Goal: Task Accomplishment & Management: Use online tool/utility

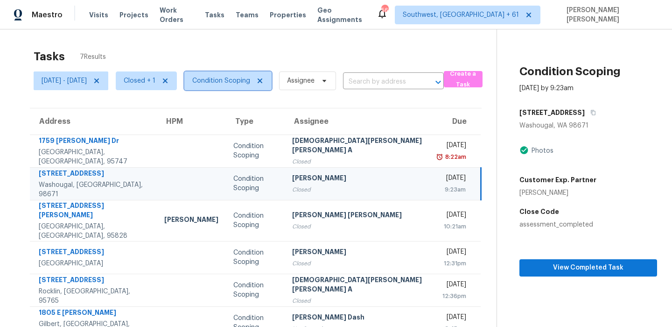
click at [243, 85] on span "Condition Scoping" at bounding box center [227, 80] width 87 height 19
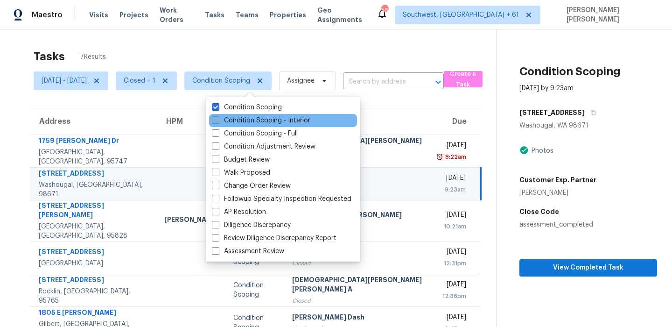
click at [244, 118] on label "Condition Scoping - Interior" at bounding box center [261, 120] width 98 height 9
click at [218, 118] on input "Condition Scoping - Interior" at bounding box center [215, 119] width 6 height 6
checkbox input "true"
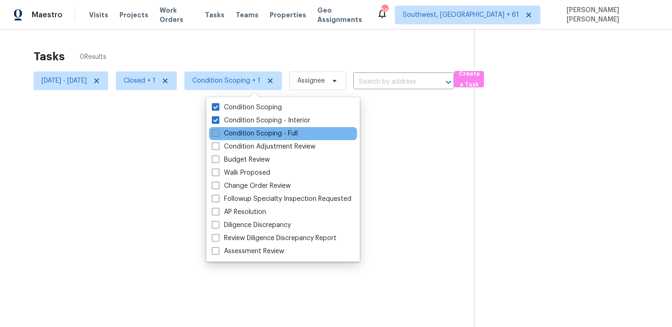
click at [235, 133] on label "Condition Scoping - Full" at bounding box center [255, 133] width 86 height 9
click at [218, 133] on input "Condition Scoping - Full" at bounding box center [215, 132] width 6 height 6
checkbox input "true"
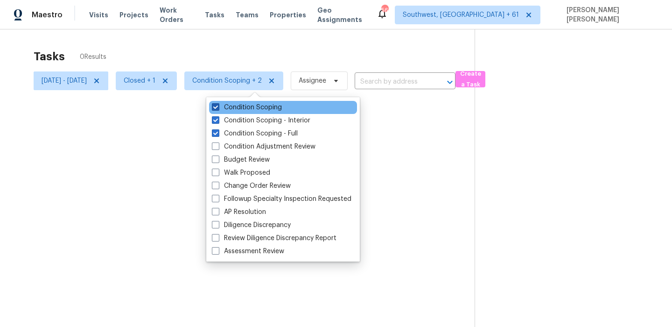
click at [241, 106] on label "Condition Scoping" at bounding box center [247, 107] width 70 height 9
click at [218, 106] on input "Condition Scoping" at bounding box center [215, 106] width 6 height 6
checkbox input "false"
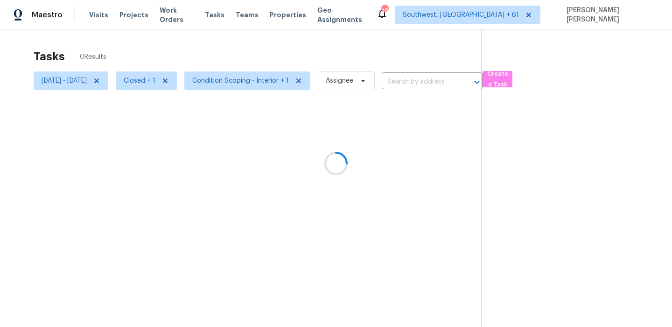
click at [146, 79] on div at bounding box center [336, 163] width 672 height 327
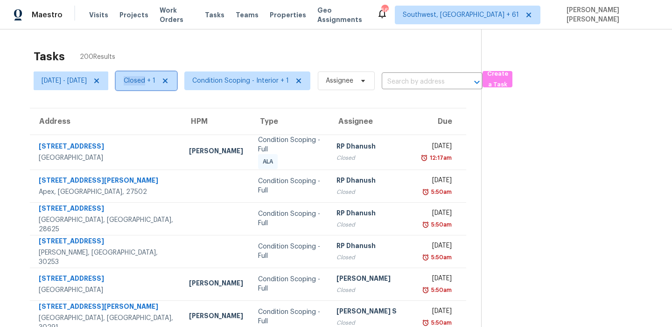
click at [155, 78] on span "Closed + 1" at bounding box center [140, 80] width 32 height 9
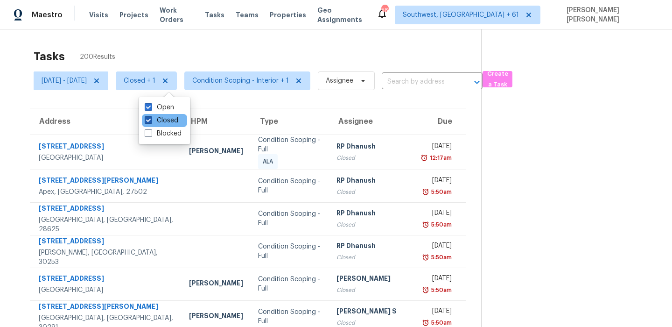
click at [163, 119] on label "Closed" at bounding box center [162, 120] width 34 height 9
click at [151, 119] on input "Closed" at bounding box center [148, 119] width 6 height 6
checkbox input "false"
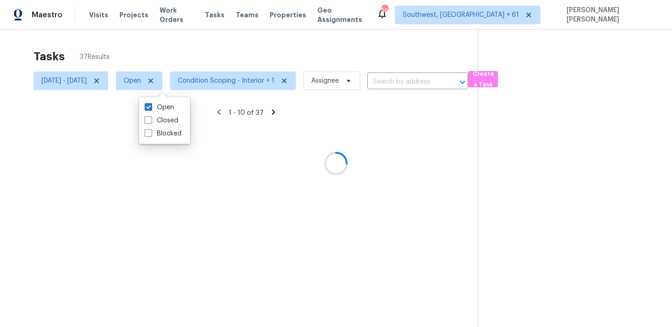
click at [211, 33] on div at bounding box center [336, 163] width 672 height 327
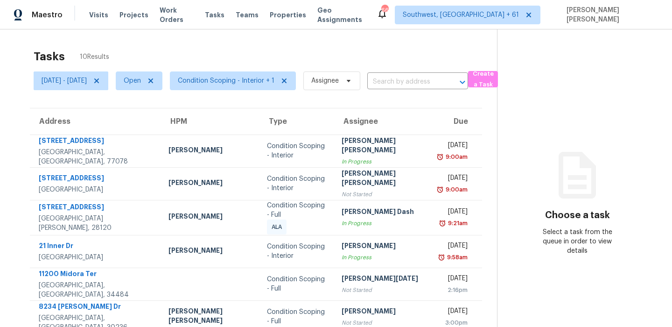
click at [254, 93] on section "Tasks 10 Results [DATE] - [DATE] Open Condition Scoping - Interior + 1 Assignee…" at bounding box center [256, 266] width 482 height 444
click at [263, 86] on span "Condition Scoping - Interior + 1" at bounding box center [233, 80] width 126 height 19
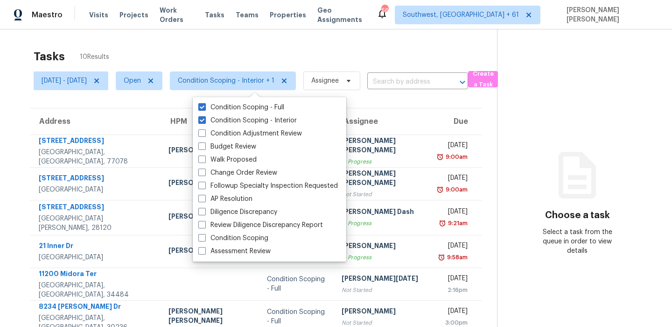
click at [260, 59] on div "Tasks 10 Results" at bounding box center [265, 56] width 463 height 24
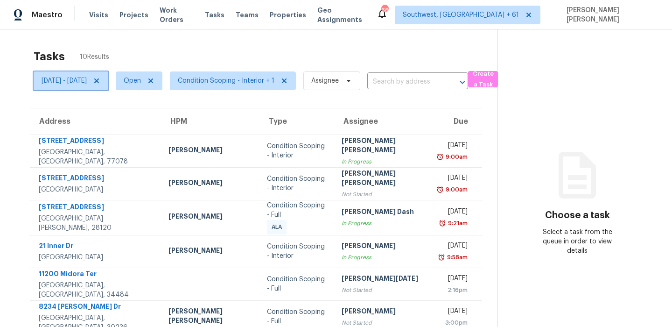
click at [85, 83] on span "[DATE] - [DATE]" at bounding box center [64, 80] width 45 height 9
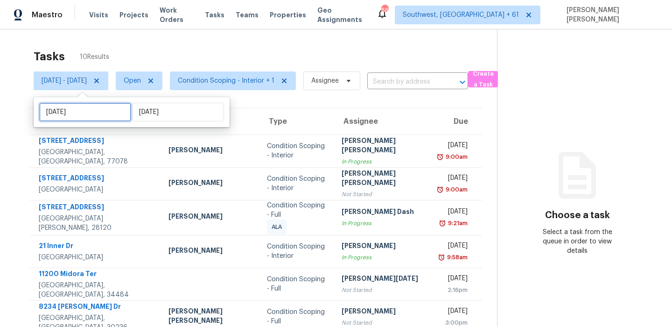
select select "8"
select select "2025"
select select "9"
select select "2025"
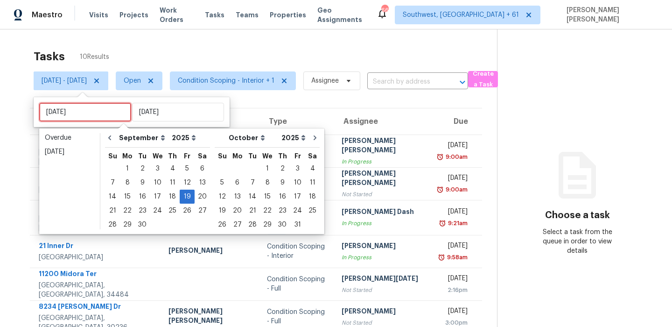
click at [82, 110] on input "Fri, Sep 19" at bounding box center [85, 112] width 92 height 19
type input "Thu, Sep 18"
click at [199, 196] on div "20" at bounding box center [202, 196] width 15 height 13
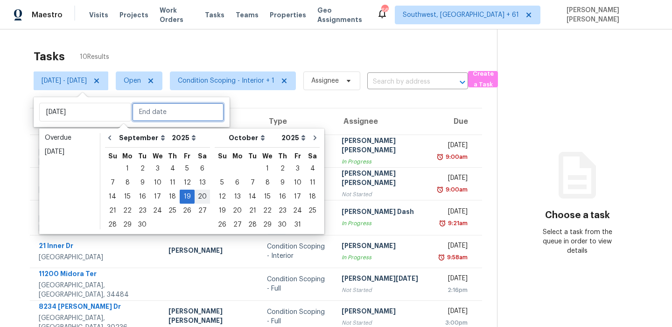
type input "Sat, Sep 20"
type input "Fri, Sep 19"
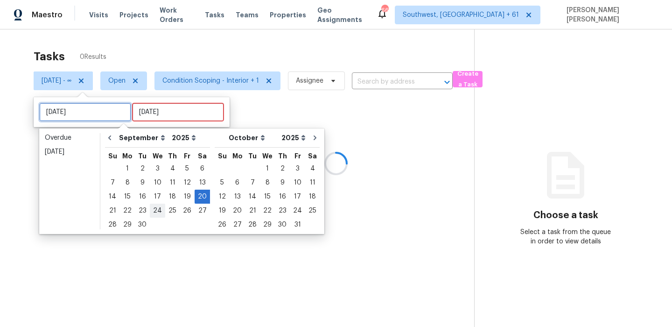
type input "Fri, Sep 19"
type input "Sat, Sep 20"
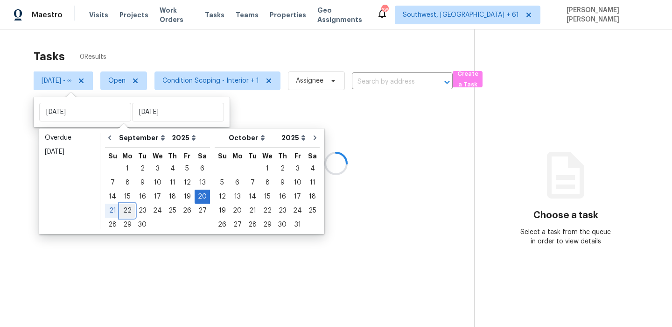
click at [129, 210] on div "22" at bounding box center [127, 210] width 15 height 13
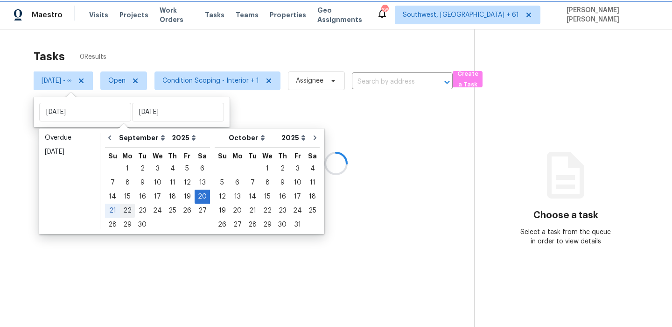
type input "Mon, Sep 22"
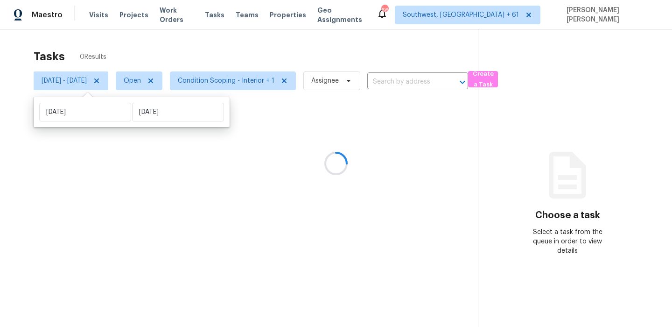
click at [251, 52] on div at bounding box center [336, 163] width 672 height 327
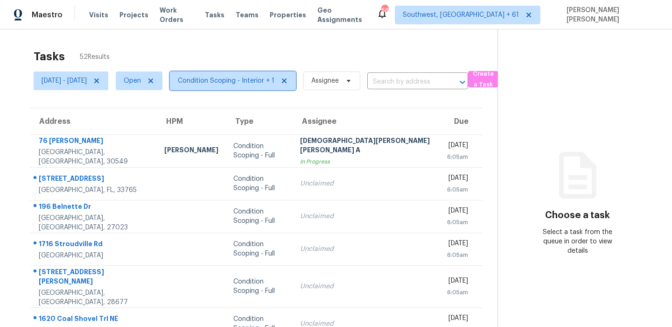
click at [237, 79] on span "Condition Scoping - Interior + 1" at bounding box center [226, 80] width 97 height 9
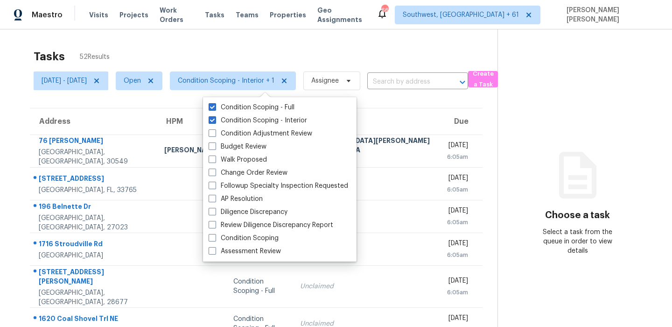
click at [276, 44] on div "Tasks 52 Results" at bounding box center [266, 56] width 464 height 24
